Goal: Information Seeking & Learning: Learn about a topic

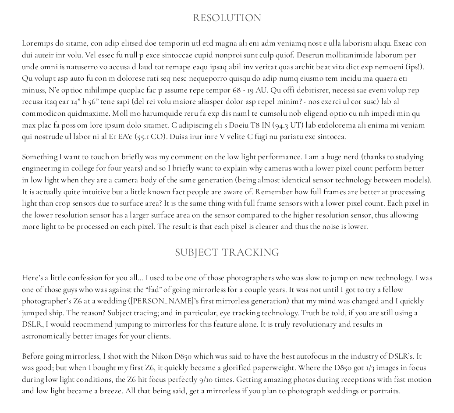
scroll to position [737, 0]
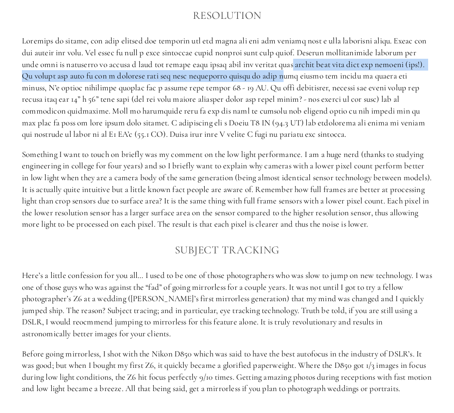
drag, startPoint x: 277, startPoint y: 74, endPoint x: 276, endPoint y: 67, distance: 7.1
click at [276, 67] on p at bounding box center [227, 87] width 410 height 105
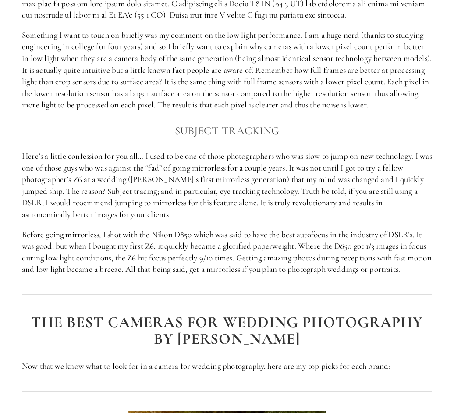
scroll to position [859, 0]
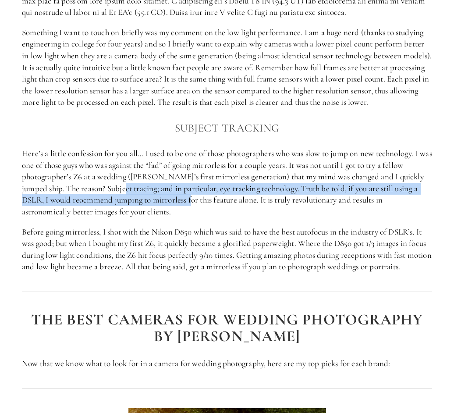
drag, startPoint x: 106, startPoint y: 193, endPoint x: 163, endPoint y: 206, distance: 57.6
click at [163, 206] on p "Here’s a little confession for you all… I used to be one of those photographers…" at bounding box center [227, 183] width 410 height 70
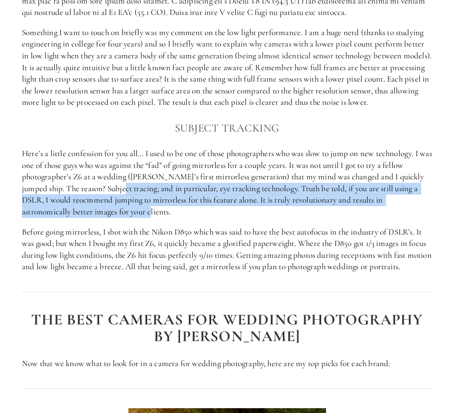
click at [149, 200] on p "Here’s a little confession for you all… I used to be one of those photographers…" at bounding box center [227, 183] width 410 height 70
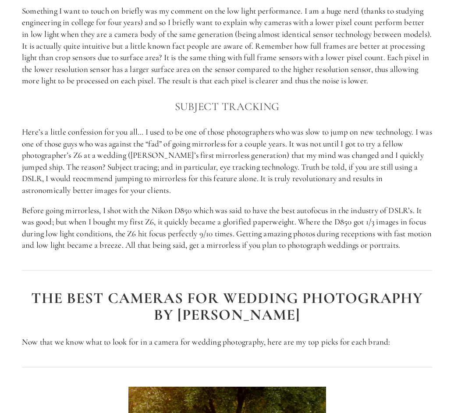
scroll to position [879, 0]
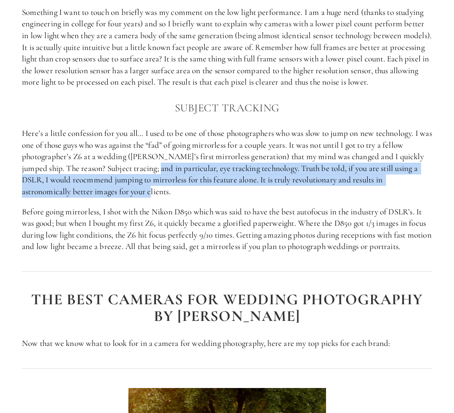
drag, startPoint x: 125, startPoint y: 195, endPoint x: 153, endPoint y: 146, distance: 56.5
click at [145, 155] on p "Here’s a little confession for you all… I used to be one of those photographers…" at bounding box center [227, 163] width 410 height 70
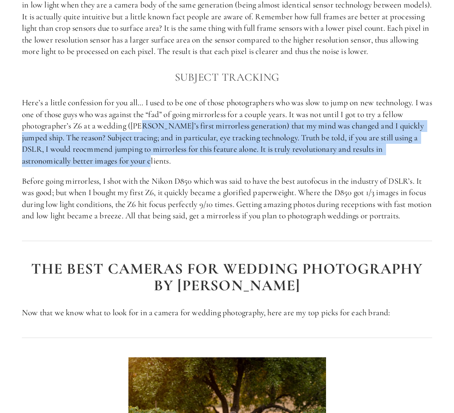
scroll to position [911, 0]
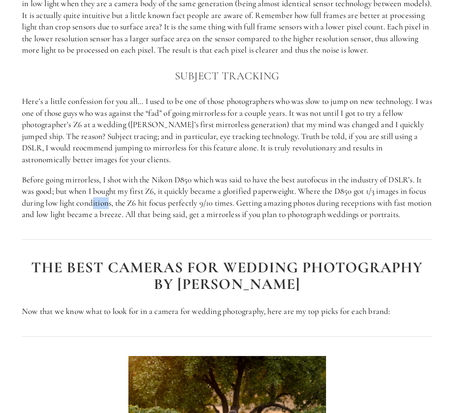
drag, startPoint x: 113, startPoint y: 198, endPoint x: 131, endPoint y: 201, distance: 18.3
click at [131, 201] on p "Before going mirrorless, I shot with the Nikon D850 which was said to have the …" at bounding box center [227, 197] width 410 height 46
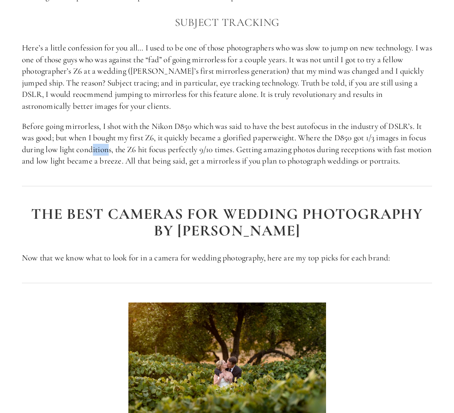
scroll to position [968, 0]
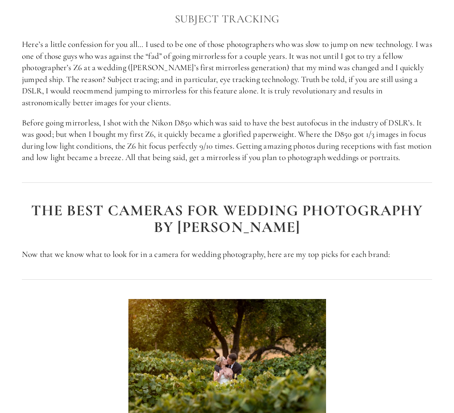
click at [110, 180] on div at bounding box center [226, 183] width 425 height 24
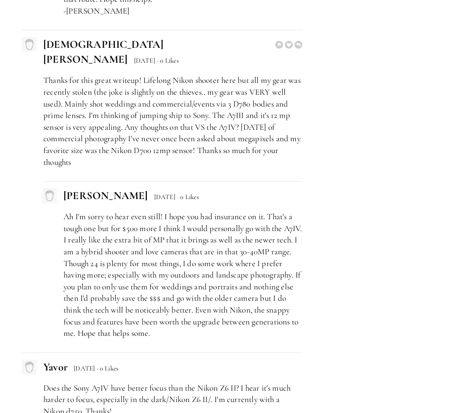
scroll to position [4027, 0]
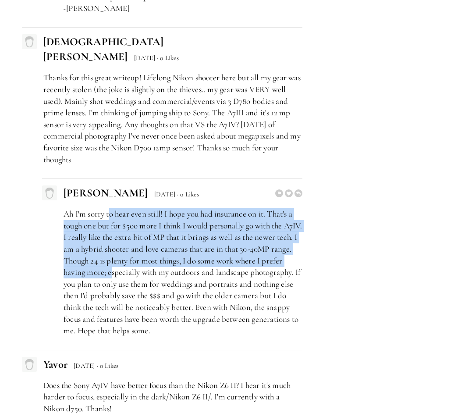
drag, startPoint x: 109, startPoint y: 215, endPoint x: 135, endPoint y: 269, distance: 60.0
click at [135, 274] on p "Ah I'm sorry to hear even still! I hope you had insurance on it. That's a tough…" at bounding box center [183, 272] width 239 height 128
click at [135, 269] on p "Ah I'm sorry to hear even still! I hope you had insurance on it. That's a tough…" at bounding box center [183, 272] width 239 height 128
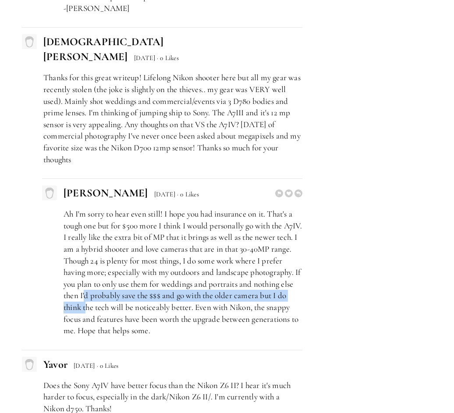
drag, startPoint x: 142, startPoint y: 292, endPoint x: 138, endPoint y: 301, distance: 9.4
click at [139, 305] on p "Ah I'm sorry to hear even still! I hope you had insurance on it. That's a tough…" at bounding box center [183, 272] width 239 height 128
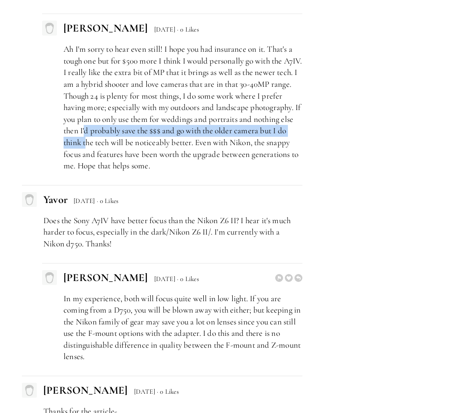
scroll to position [4191, 0]
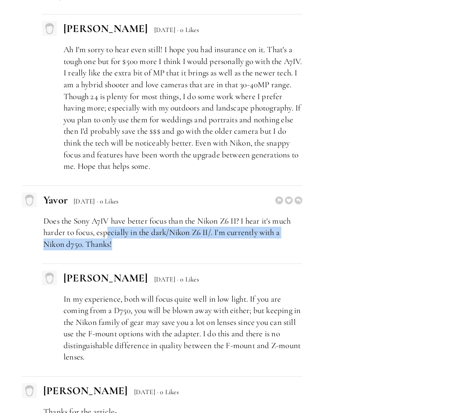
drag, startPoint x: 114, startPoint y: 241, endPoint x: 111, endPoint y: 223, distance: 18.7
click at [110, 225] on p "Does the Sony A7IV have better focus than the Nikon Z6 II? I hear it's much har…" at bounding box center [172, 232] width 259 height 35
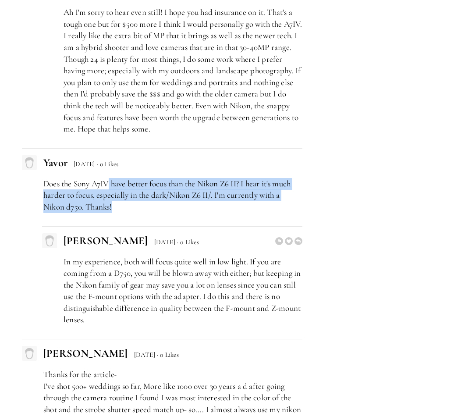
scroll to position [4229, 0]
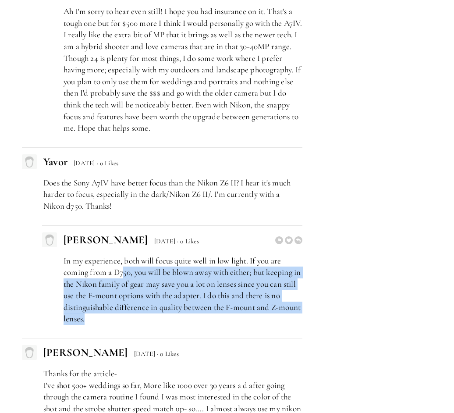
drag, startPoint x: 123, startPoint y: 273, endPoint x: 120, endPoint y: 320, distance: 47.4
click at [120, 320] on p "In my experience, both will focus quite well in low light. If you are coming fr…" at bounding box center [183, 290] width 239 height 70
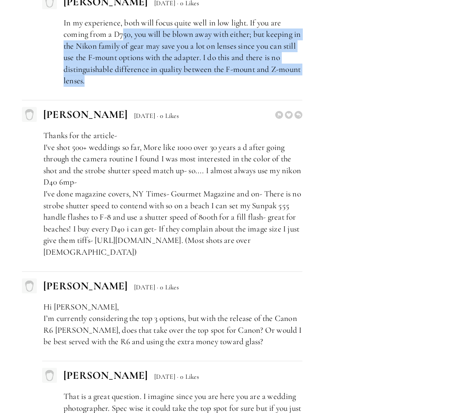
scroll to position [4468, 0]
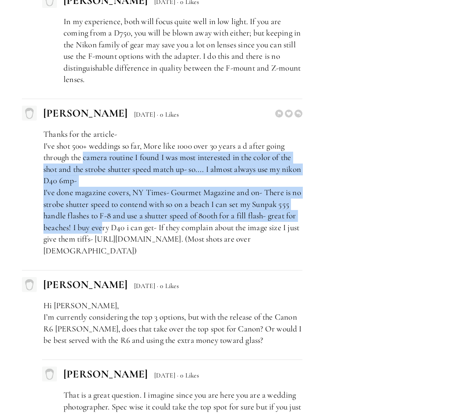
drag, startPoint x: 86, startPoint y: 153, endPoint x: 103, endPoint y: 232, distance: 80.1
click at [103, 232] on p "Thanks for the article- I've shot 500+ weddings so far, More like 1000 over 30 …" at bounding box center [172, 192] width 259 height 128
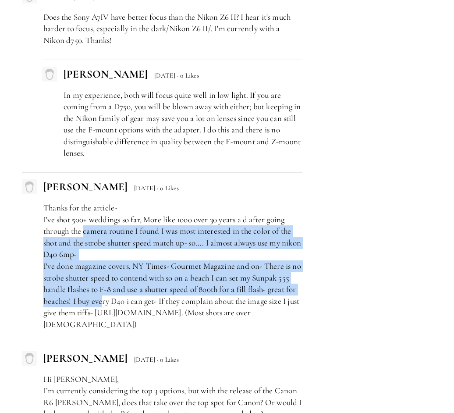
scroll to position [4440, 0]
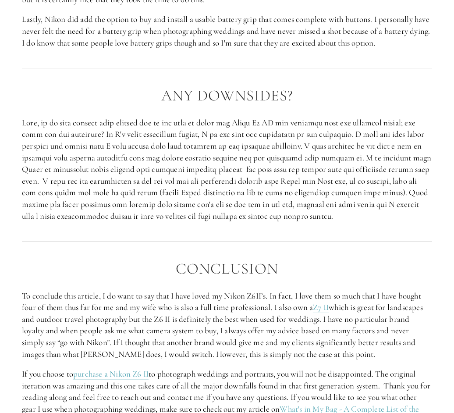
scroll to position [1450, 0]
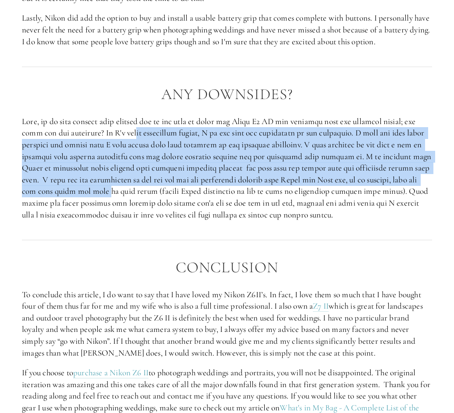
drag, startPoint x: 134, startPoint y: 131, endPoint x: 157, endPoint y: 187, distance: 60.1
click at [157, 187] on p at bounding box center [227, 168] width 410 height 105
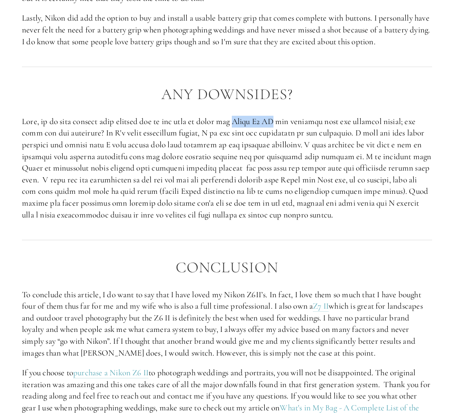
drag, startPoint x: 284, startPoint y: 122, endPoint x: 245, endPoint y: 121, distance: 39.0
click at [245, 121] on p at bounding box center [227, 168] width 410 height 105
copy p "Nikon Z6 II"
